Goal: Find specific page/section: Find specific page/section

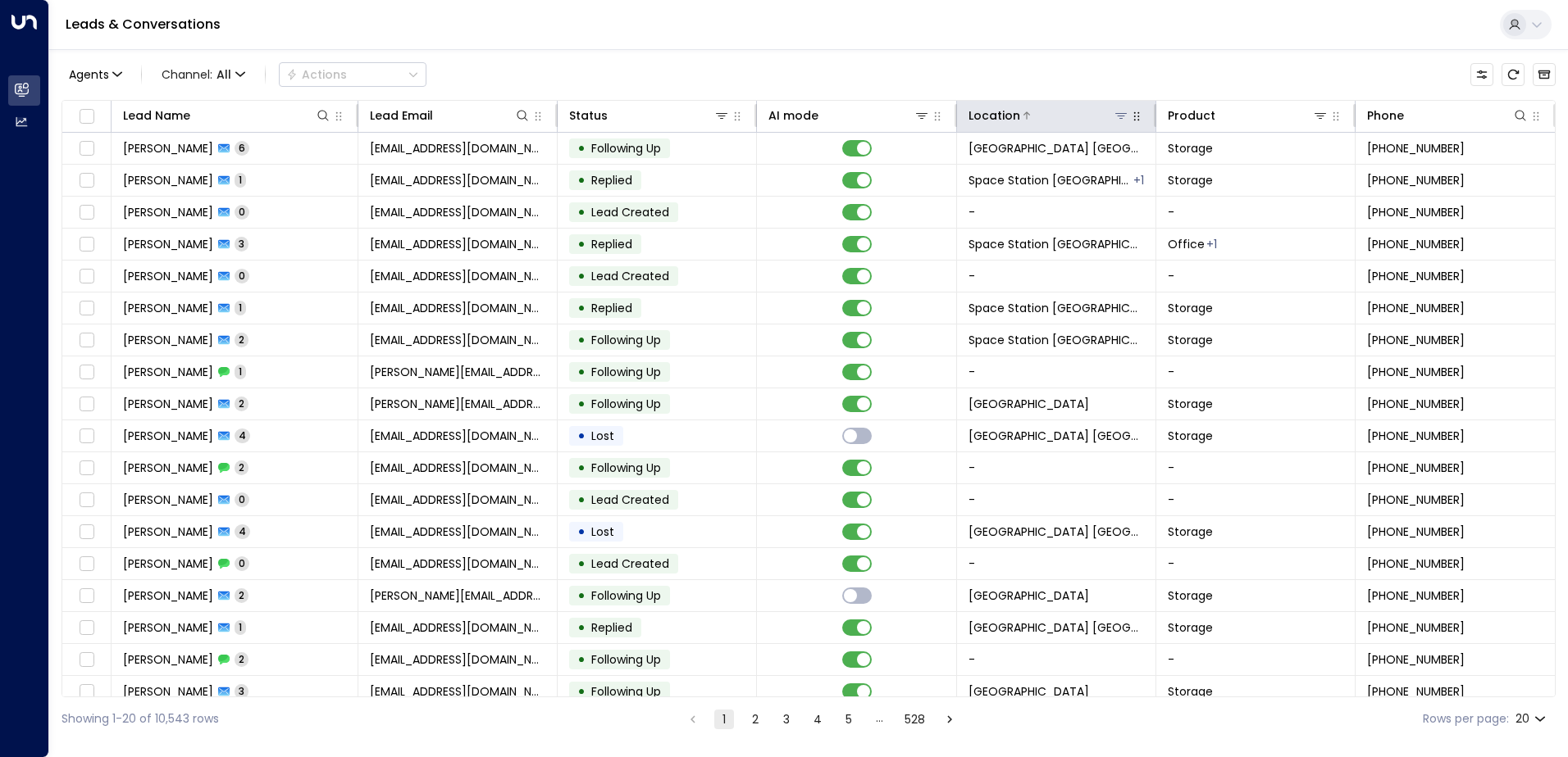
click at [1117, 115] on icon at bounding box center [1120, 115] width 13 height 13
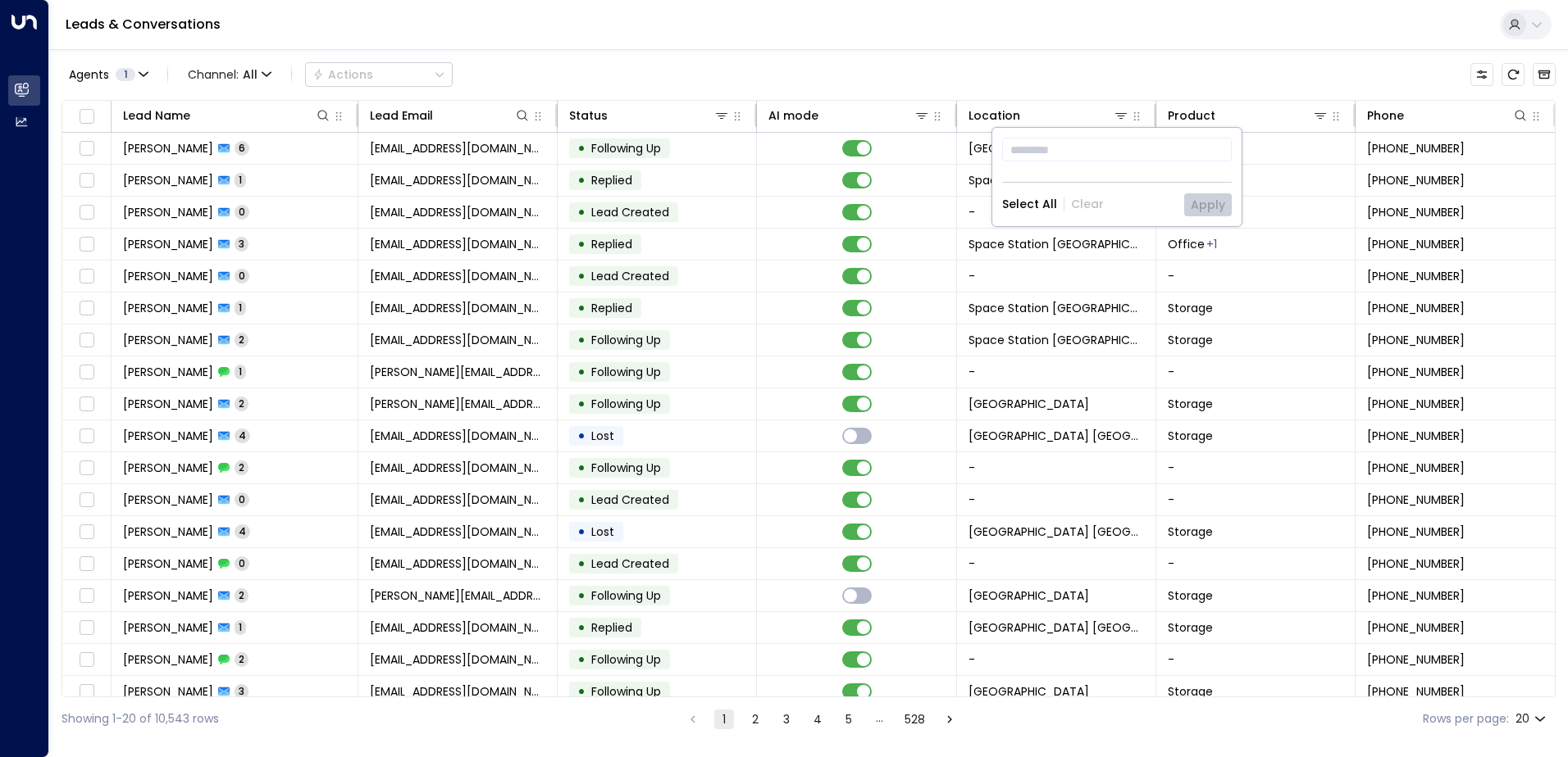
click at [1100, 83] on div "Agents 1 Channel: All Actions" at bounding box center [808, 74] width 1494 height 34
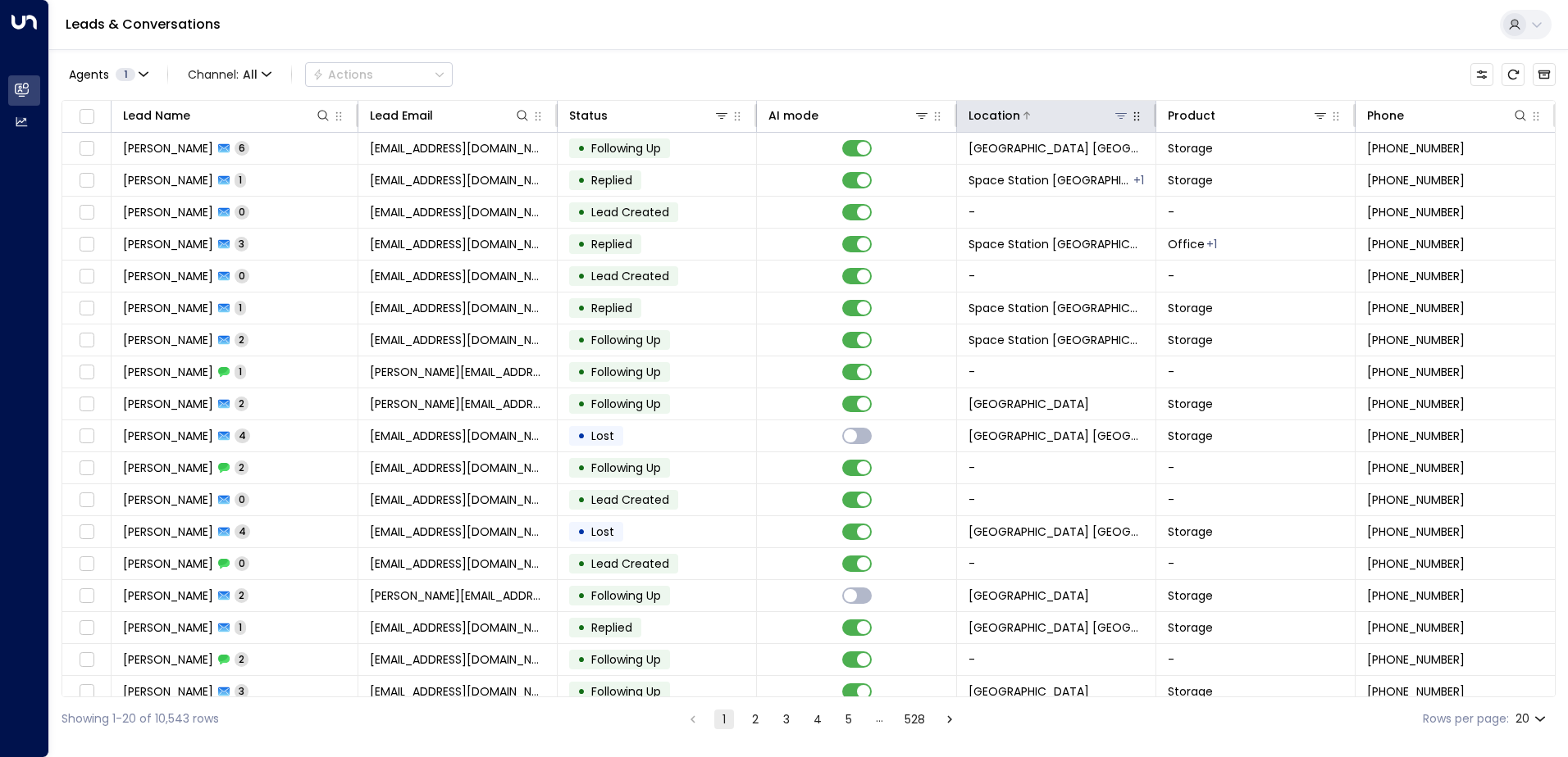
click at [1123, 119] on icon at bounding box center [1120, 115] width 13 height 13
click at [1121, 118] on icon at bounding box center [1120, 115] width 13 height 13
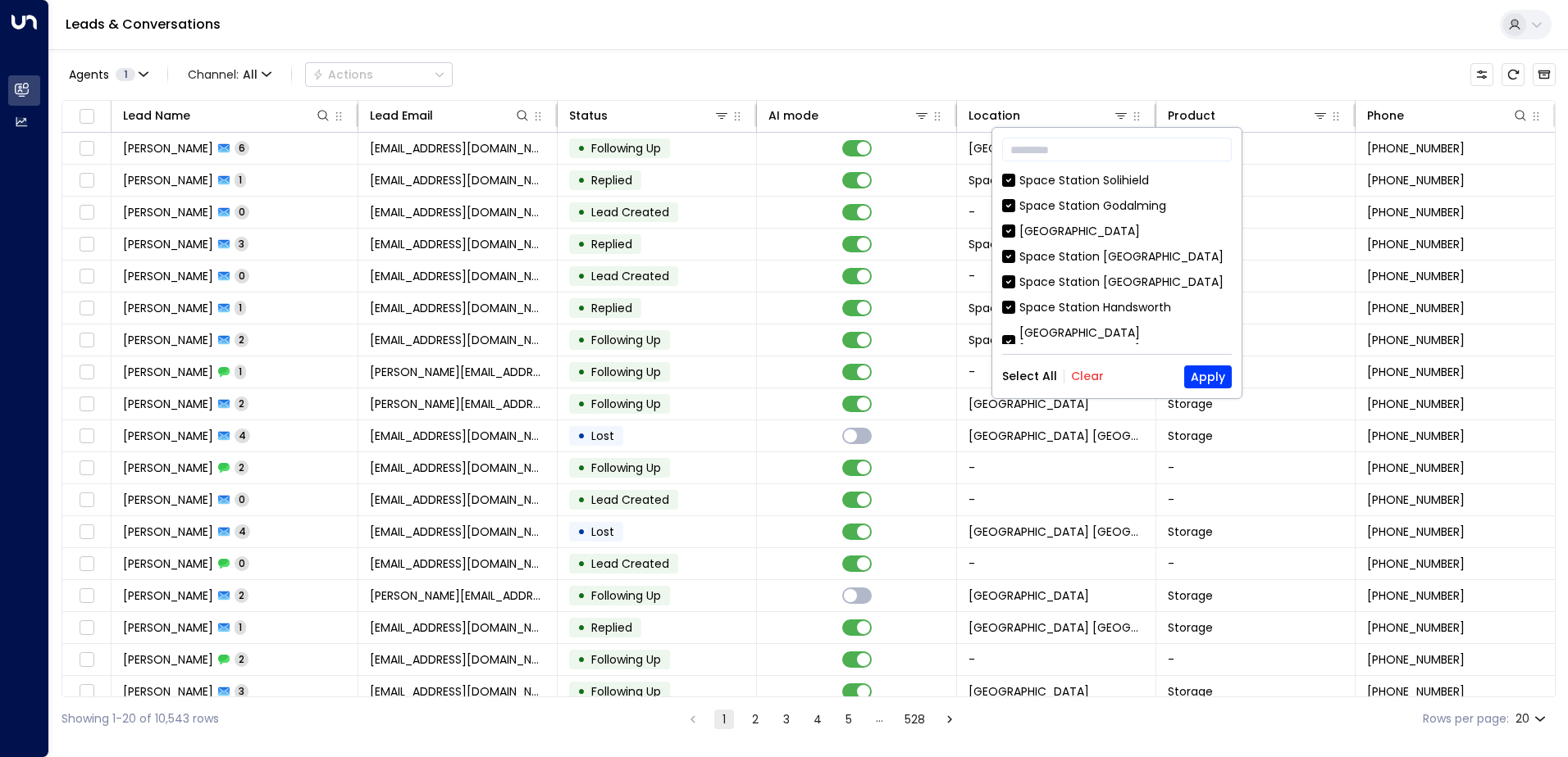
click at [1090, 361] on div "​ Space Station [GEOGRAPHIC_DATA] [GEOGRAPHIC_DATA] [GEOGRAPHIC_DATA] [GEOGRAPH…" at bounding box center [1116, 263] width 249 height 271
click at [1086, 369] on button "Clear" at bounding box center [1087, 375] width 33 height 13
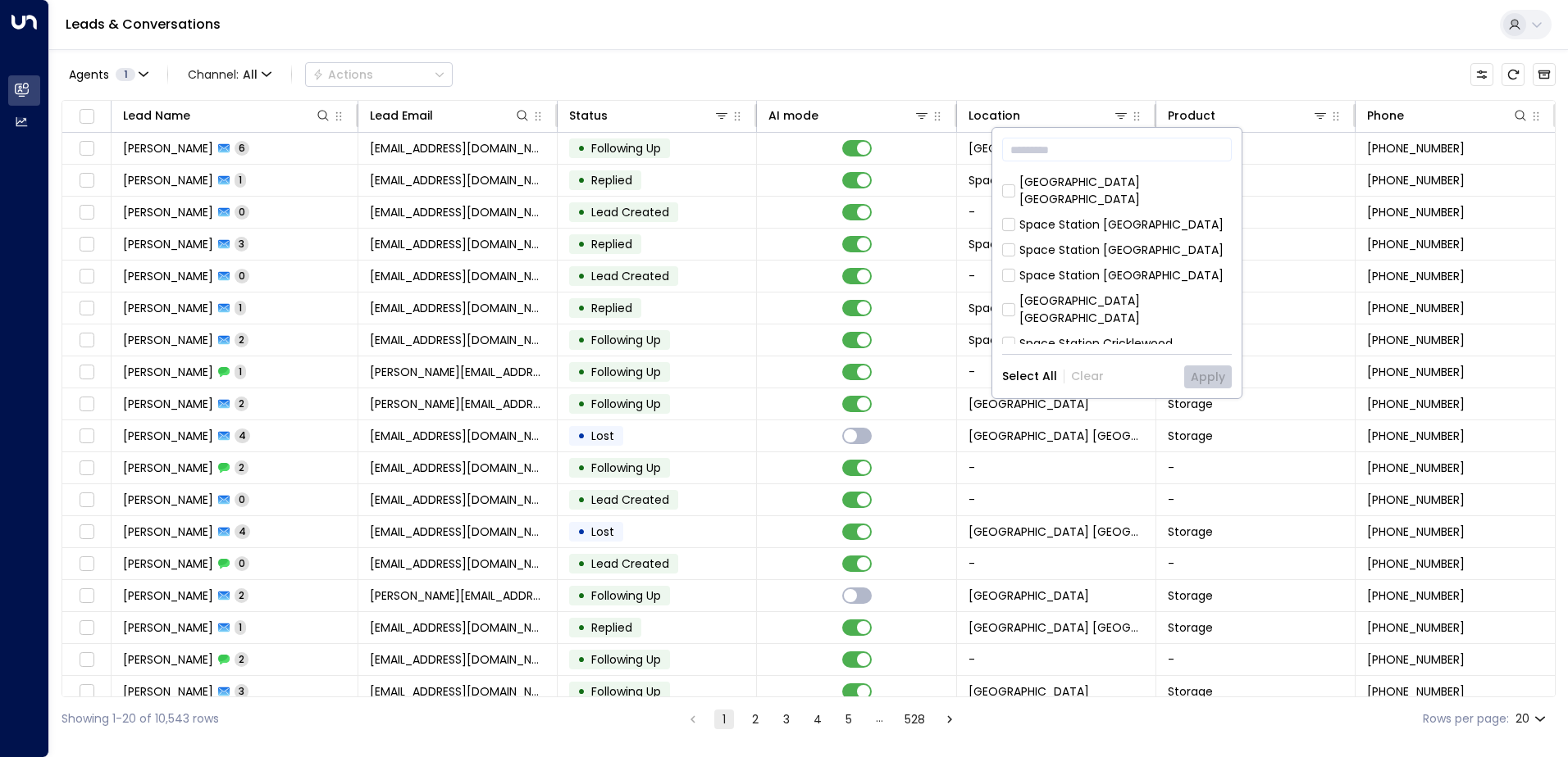
scroll to position [246, 0]
click at [1131, 266] on div "[GEOGRAPHIC_DATA] [GEOGRAPHIC_DATA]" at bounding box center [1125, 282] width 212 height 34
click at [1196, 376] on button "Apply" at bounding box center [1207, 377] width 47 height 23
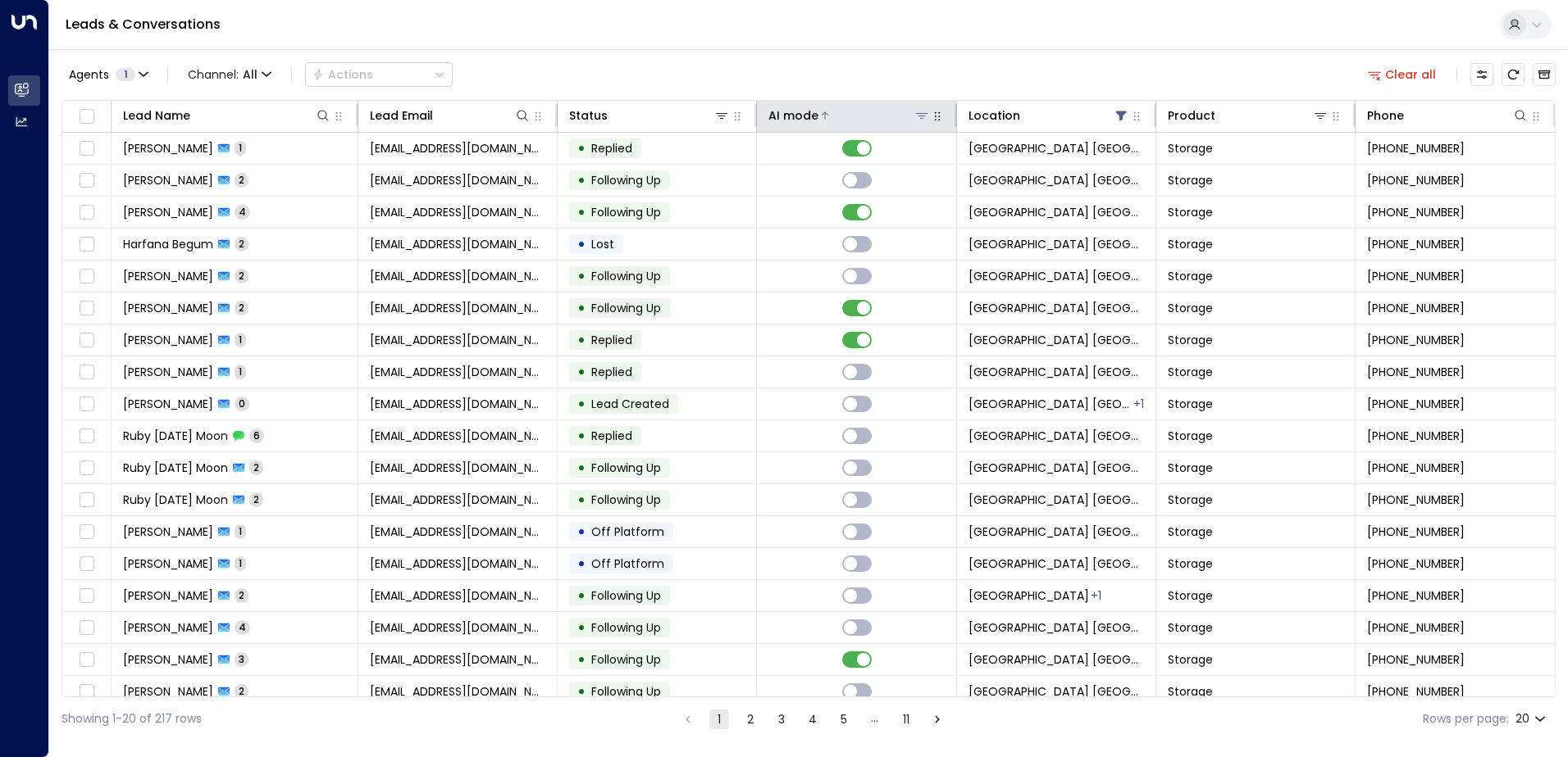
click at [797, 120] on div "AI mode" at bounding box center [793, 115] width 50 height 19
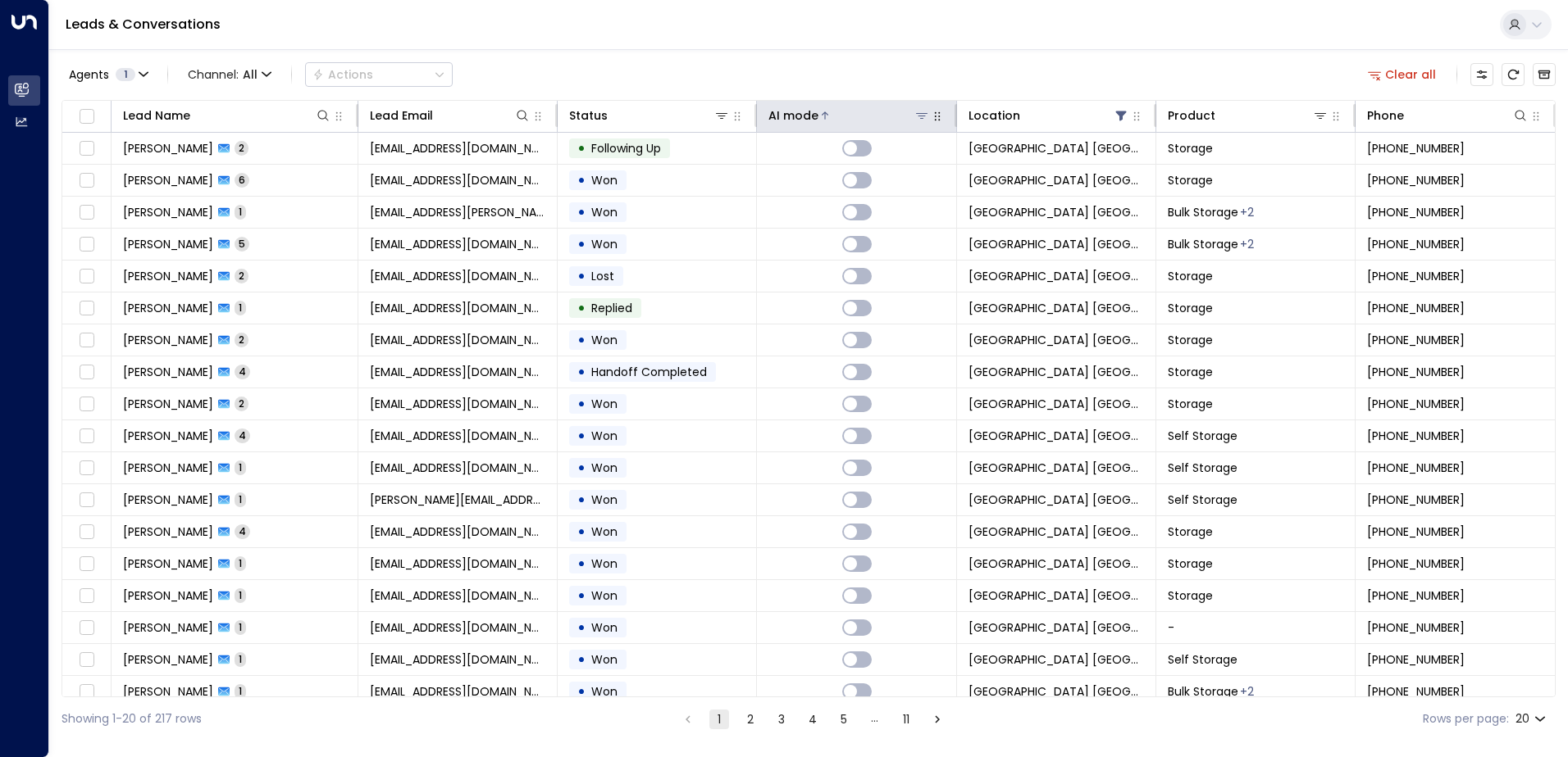
click at [797, 120] on div "AI mode" at bounding box center [793, 115] width 50 height 19
